Goal: Task Accomplishment & Management: Manage account settings

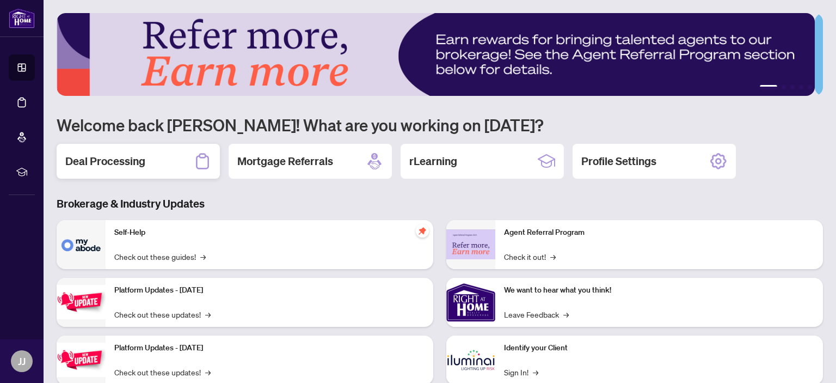
click at [125, 160] on h2 "Deal Processing" at bounding box center [105, 160] width 80 height 15
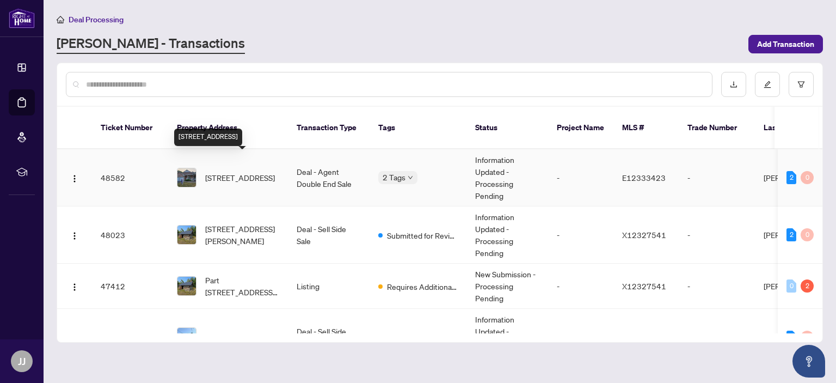
click at [239, 171] on span "[STREET_ADDRESS]" at bounding box center [240, 177] width 70 height 12
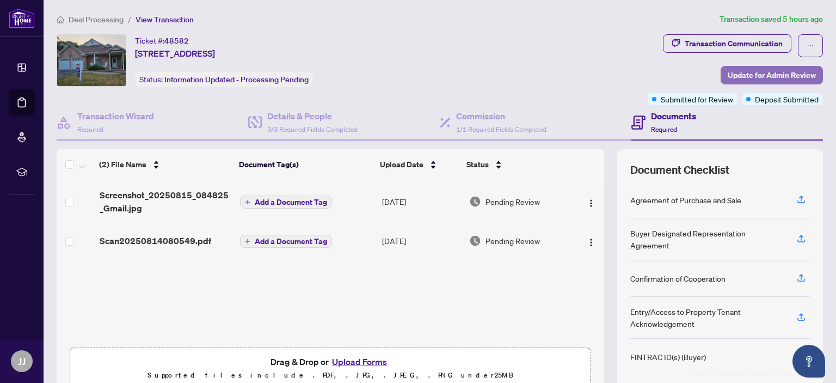
click at [761, 73] on span "Update for Admin Review" at bounding box center [772, 74] width 88 height 17
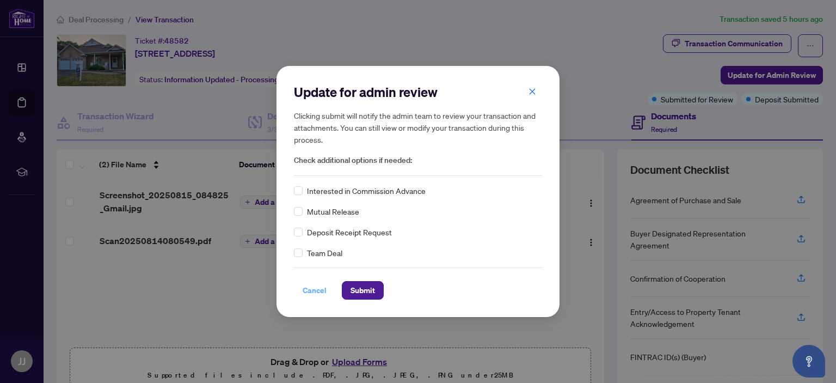
click at [310, 291] on span "Cancel" at bounding box center [315, 289] width 24 height 17
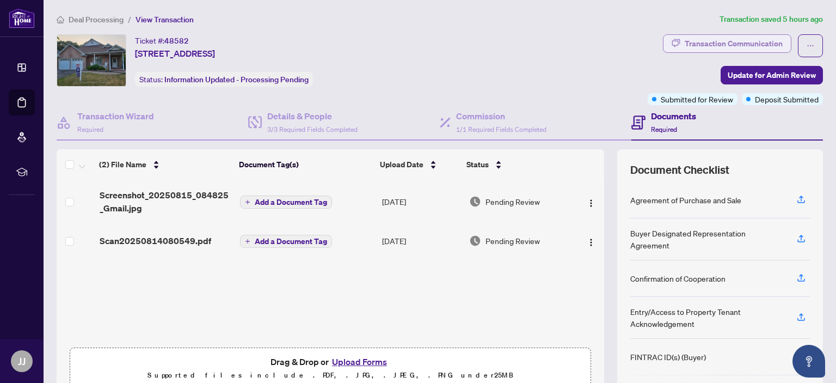
click at [698, 41] on div "Transaction Communication" at bounding box center [734, 43] width 98 height 17
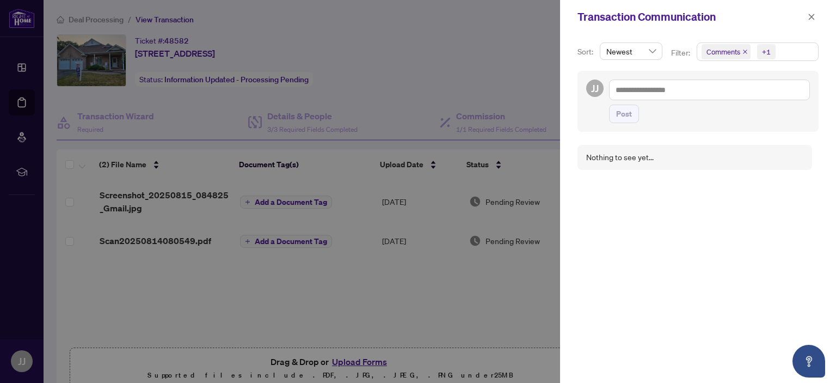
scroll to position [1, 0]
click at [812, 14] on icon "close" at bounding box center [812, 17] width 8 height 8
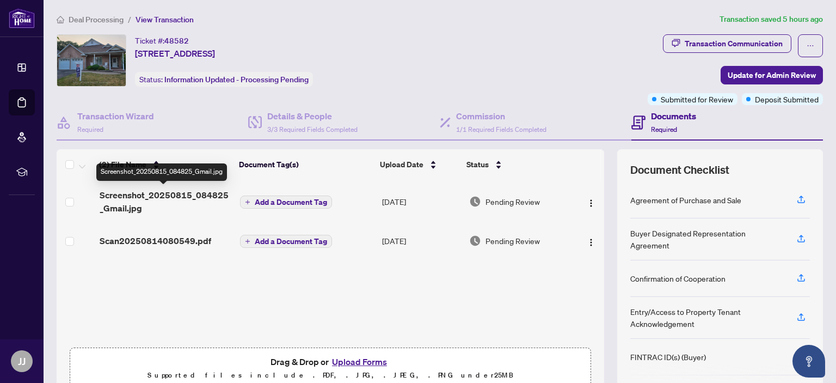
click at [143, 193] on span "Screenshot_20250815_084825_Gmail.jpg" at bounding box center [166, 201] width 132 height 26
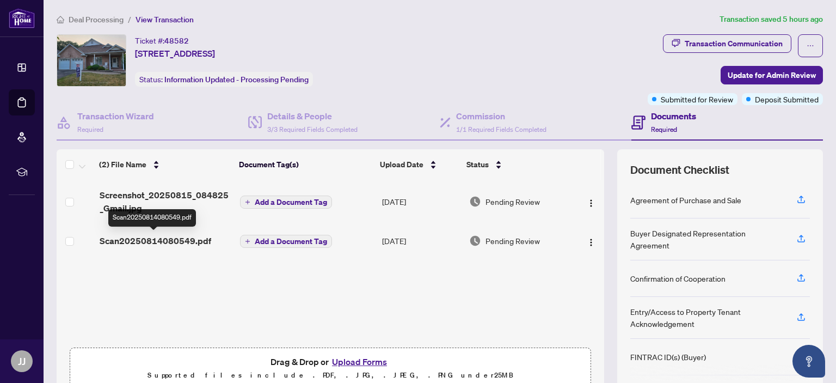
click at [169, 241] on span "Scan20250814080549.pdf" at bounding box center [156, 240] width 112 height 13
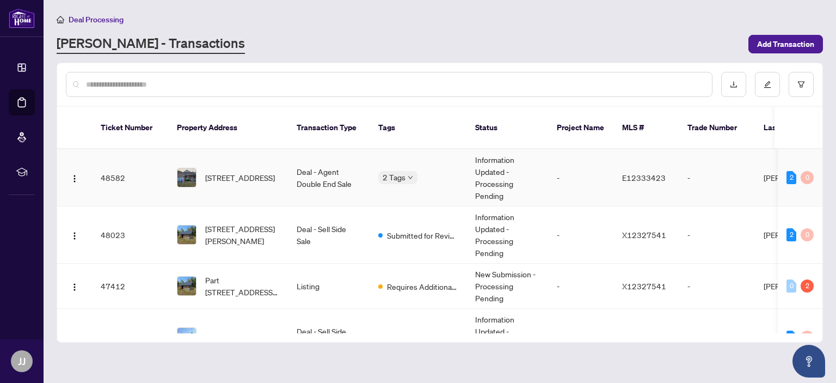
scroll to position [54, 0]
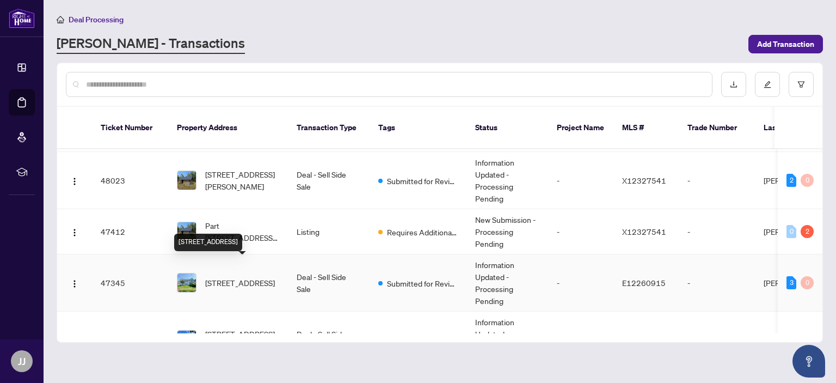
click at [216, 276] on span "171 Union Ave, Scugog, Ontario L9L 1E7, Canada" at bounding box center [240, 282] width 70 height 12
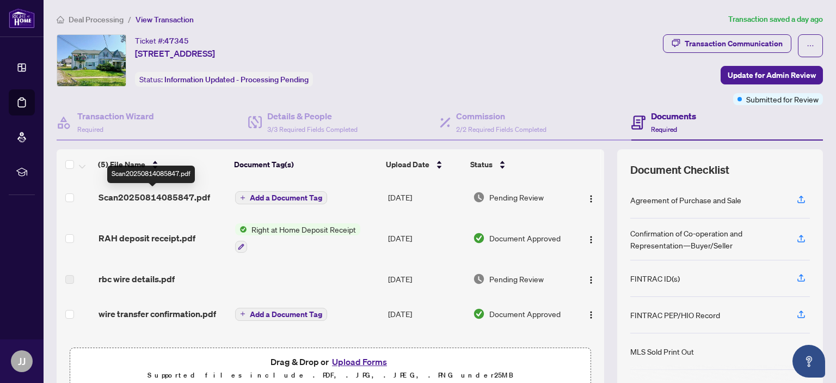
click at [170, 195] on span "Scan20250814085847.pdf" at bounding box center [155, 196] width 112 height 13
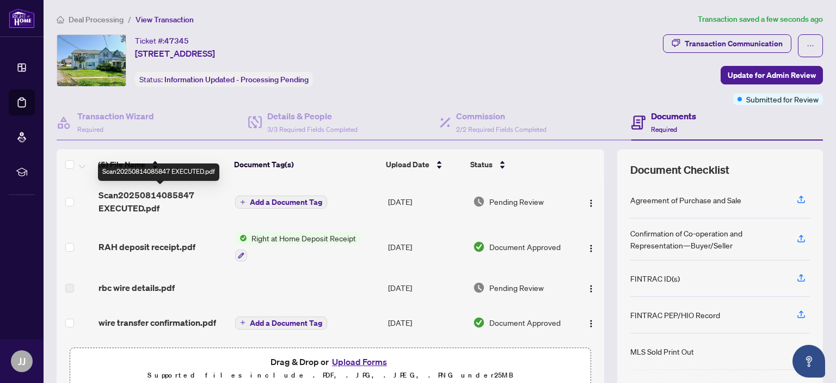
click at [145, 208] on span "Scan20250814085847 EXECUTED.pdf" at bounding box center [163, 201] width 128 height 26
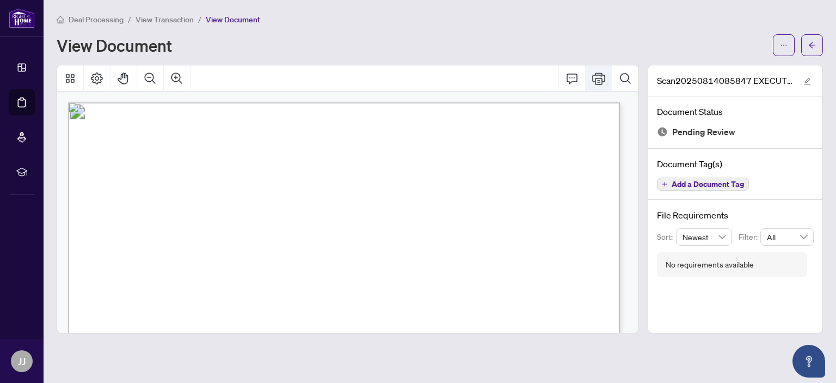
click at [597, 76] on icon "Print" at bounding box center [598, 78] width 13 height 13
